Goal: Task Accomplishment & Management: Manage account settings

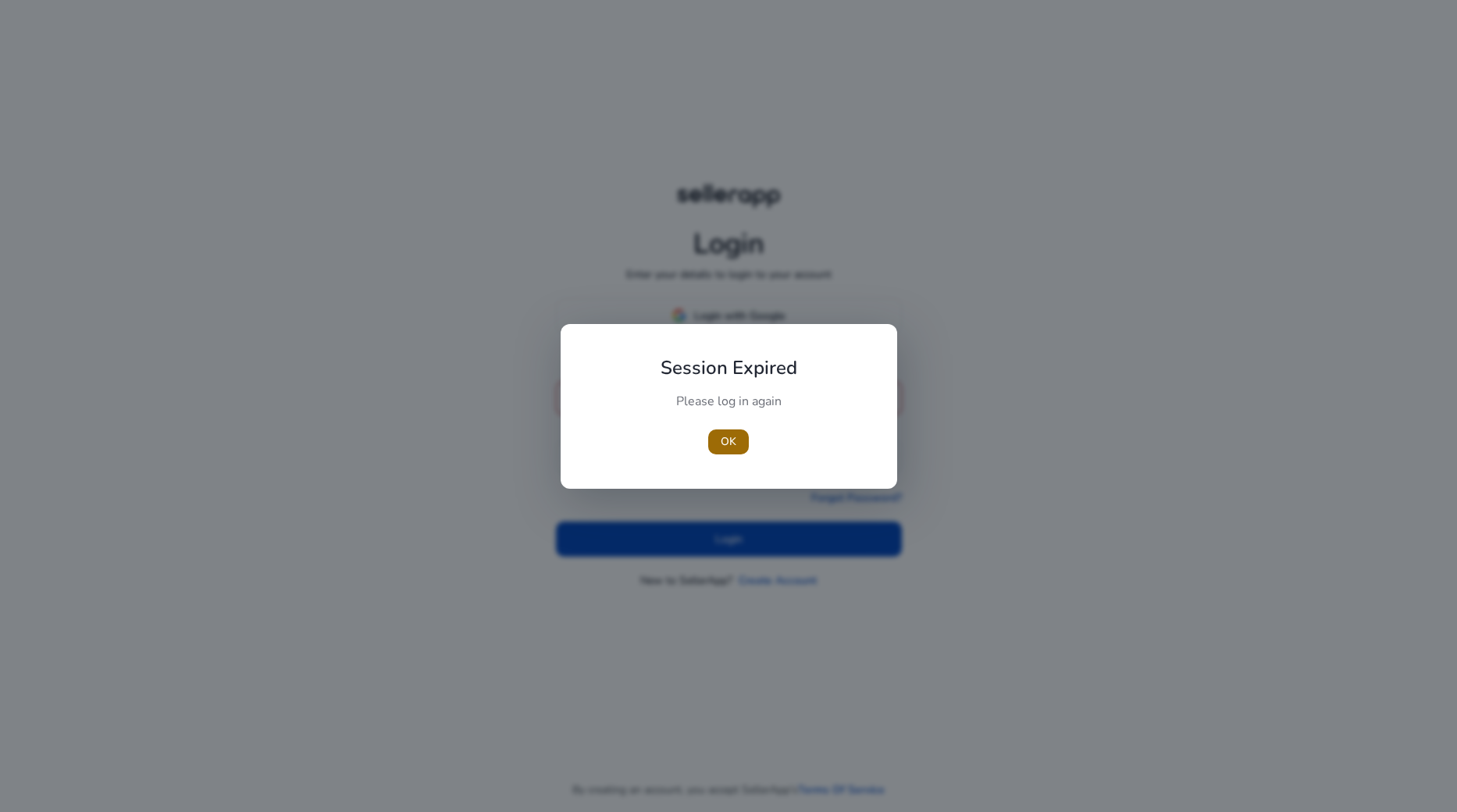
click at [733, 438] on span "OK" at bounding box center [728, 441] width 16 height 16
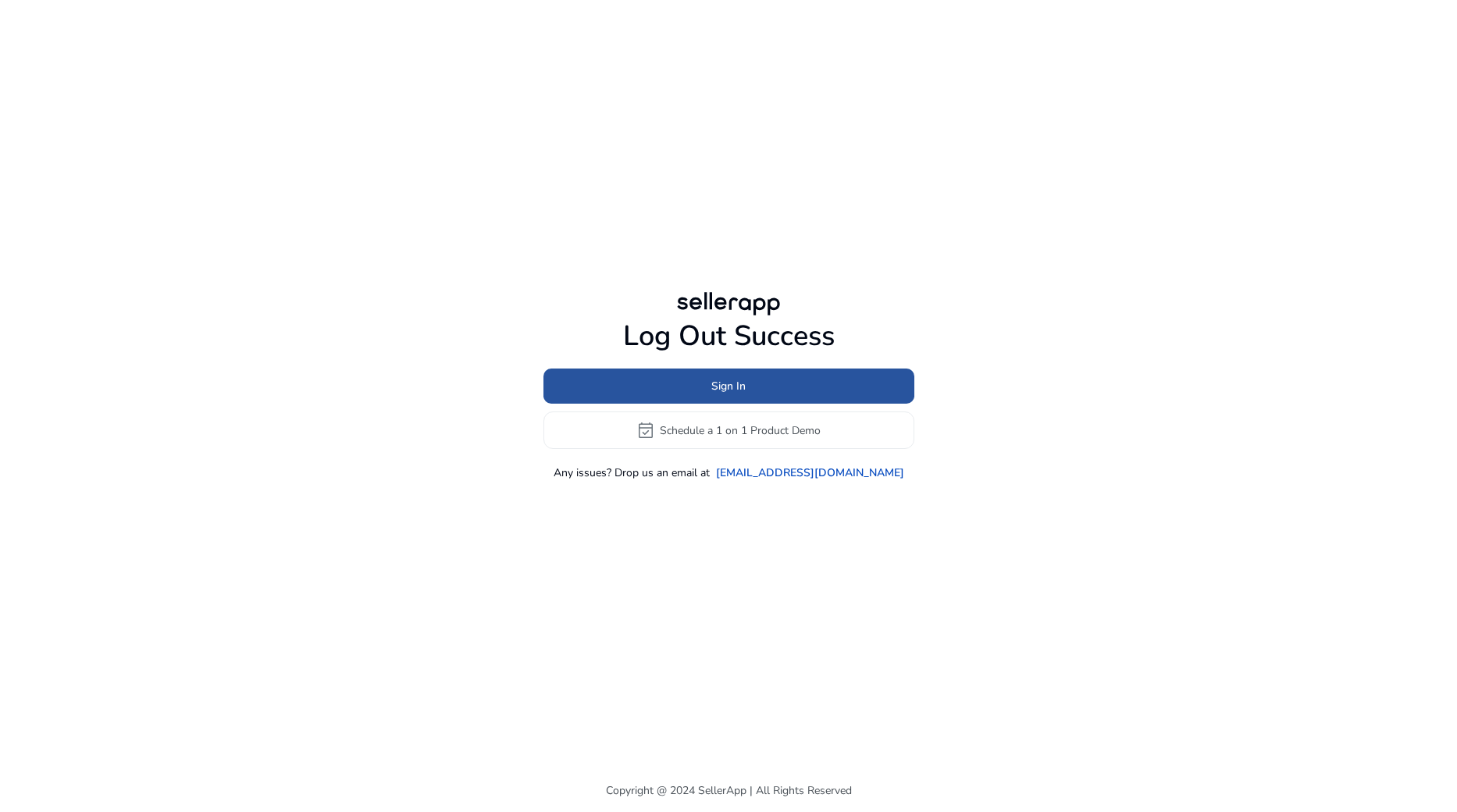
click at [744, 385] on span "Sign In" at bounding box center [728, 386] width 35 height 16
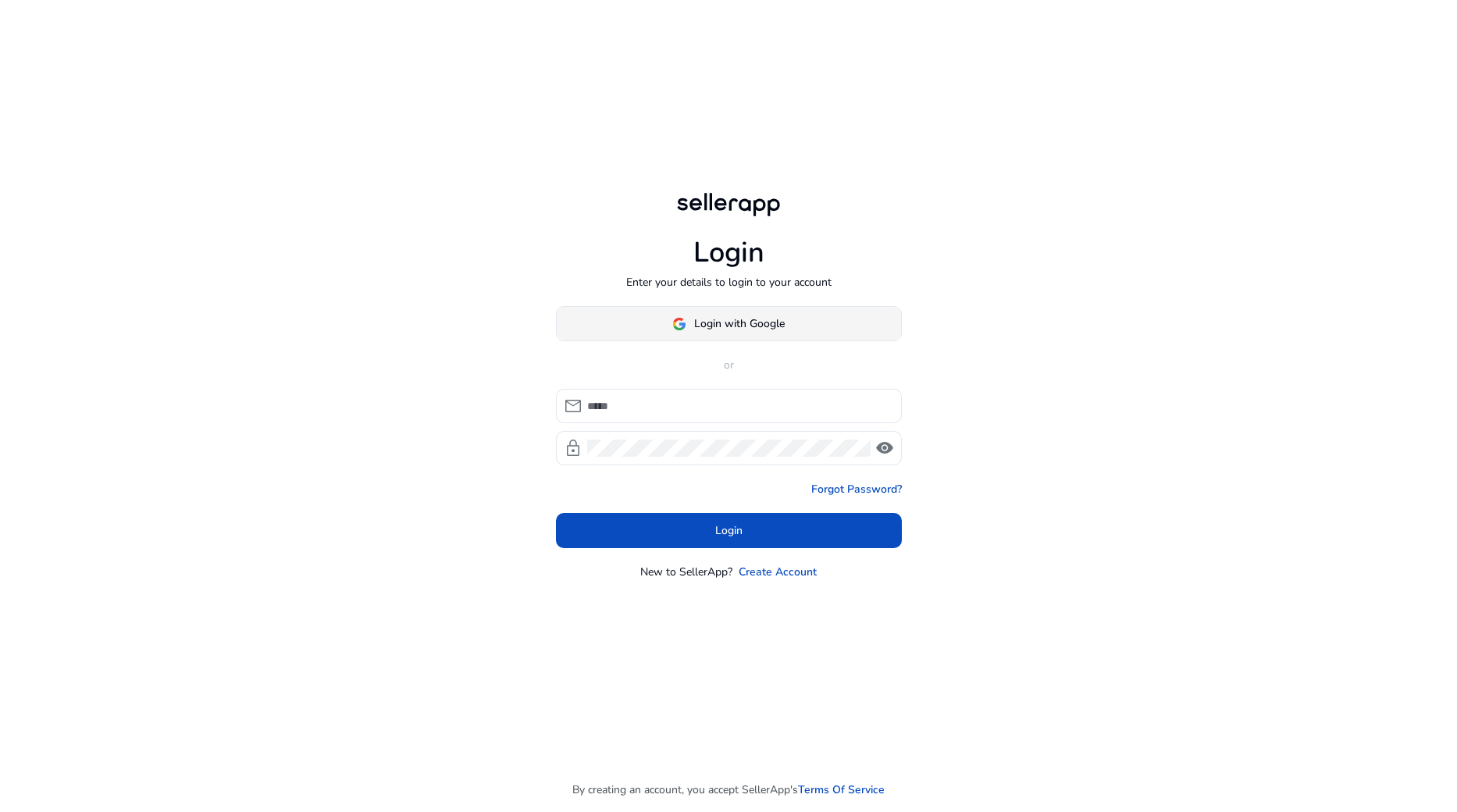
click at [750, 325] on span "Login with Google" at bounding box center [739, 324] width 91 height 16
